Goal: Transaction & Acquisition: Purchase product/service

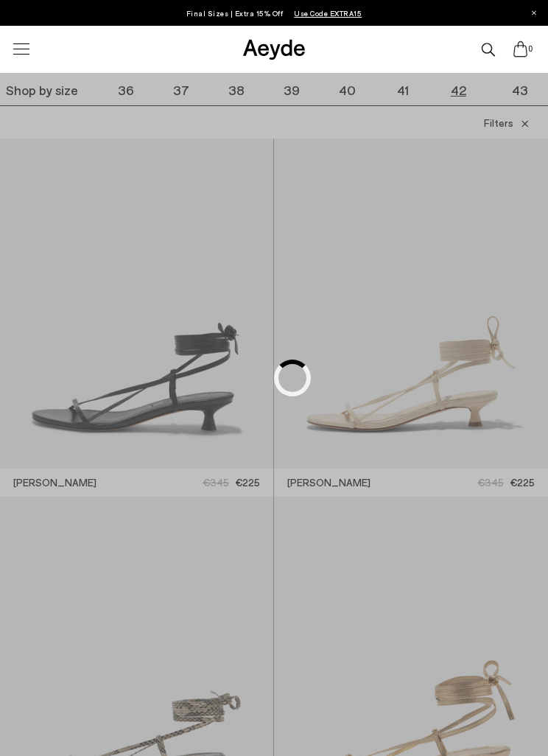
scroll to position [250, 0]
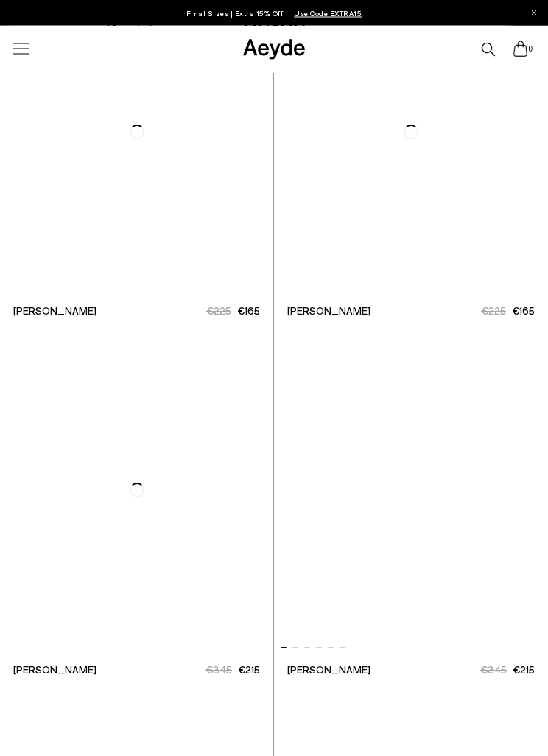
scroll to position [9365, 0]
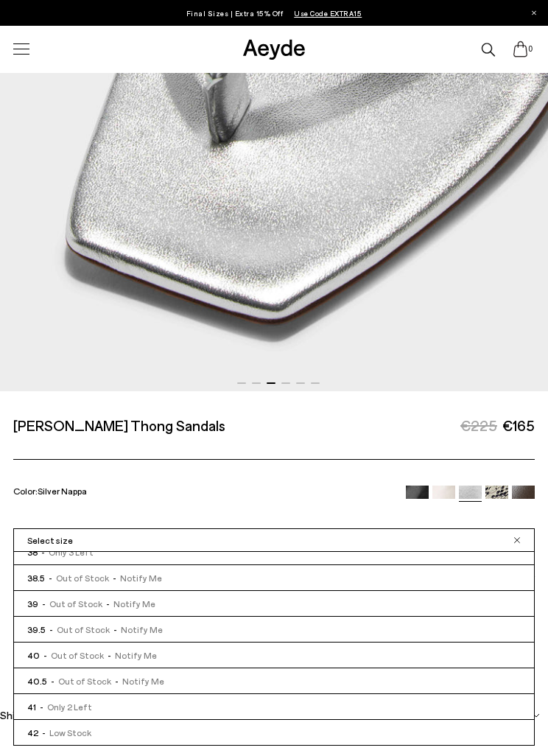
scroll to position [90, 0]
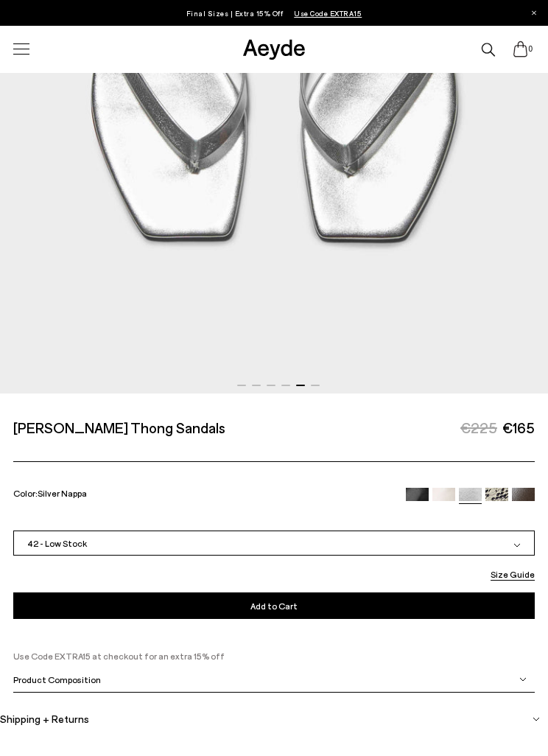
scroll to position [453, 0]
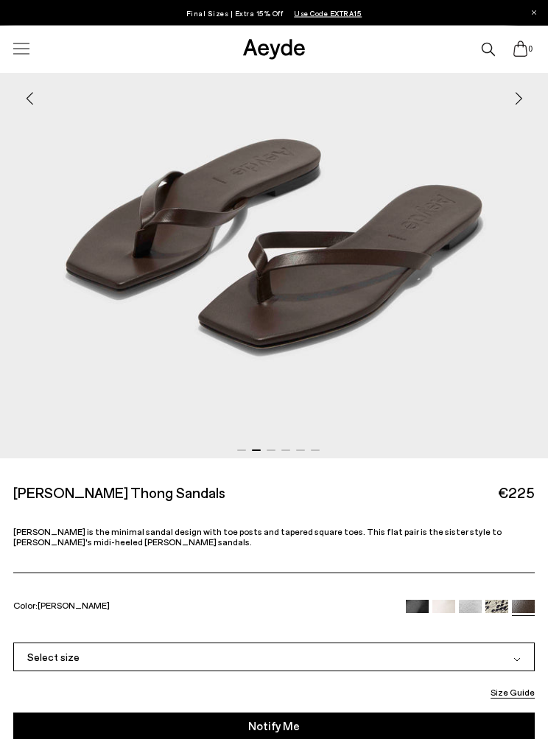
scroll to position [443, 0]
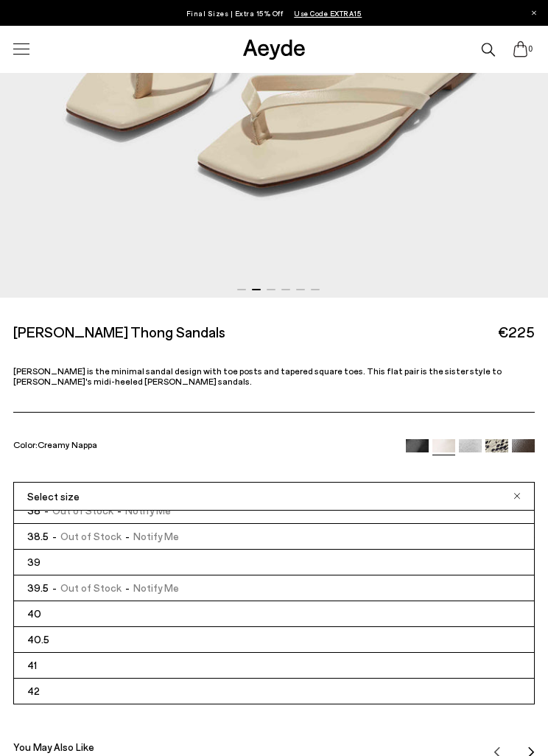
scroll to position [90, 0]
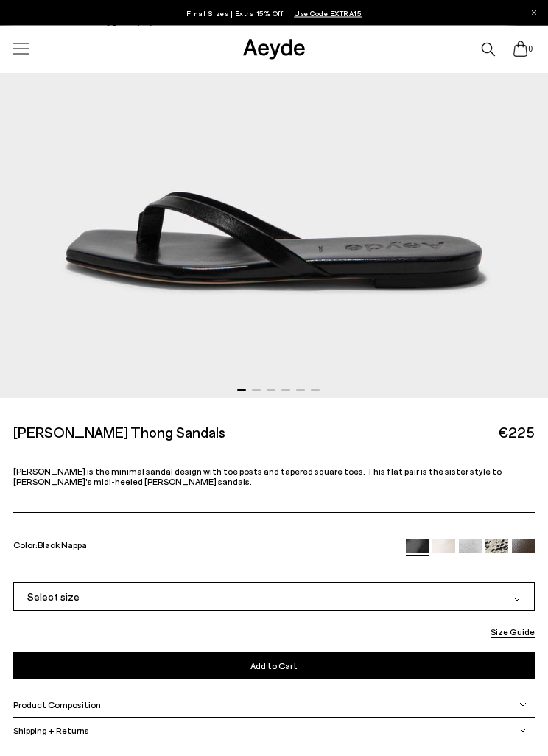
scroll to position [446, 0]
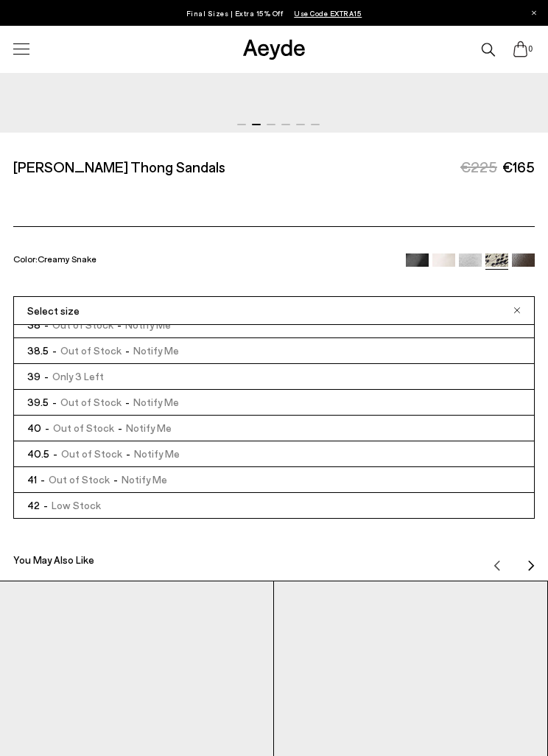
scroll to position [90, 0]
